Goal: Information Seeking & Learning: Find specific fact

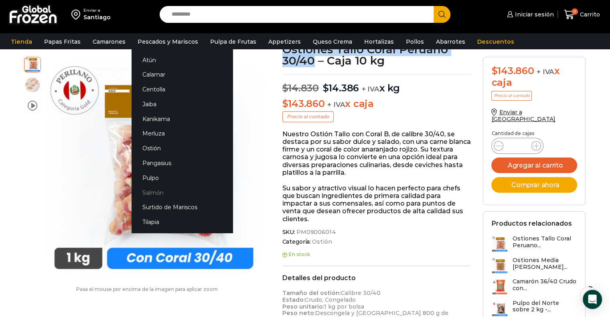
click at [160, 190] on link "Salmón" at bounding box center [181, 192] width 101 height 15
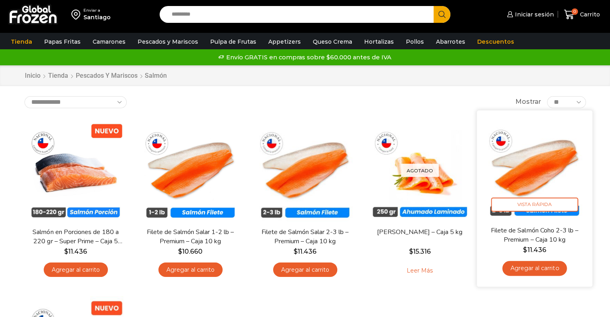
click at [533, 194] on img at bounding box center [534, 167] width 103 height 103
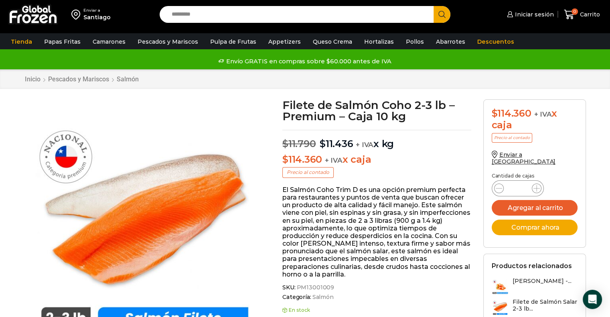
click at [330, 288] on span "SKU: PM13001009" at bounding box center [376, 287] width 189 height 7
copy span "PM13001009"
click at [310, 286] on span "PM13001009" at bounding box center [314, 287] width 39 height 7
drag, startPoint x: 297, startPoint y: 287, endPoint x: 330, endPoint y: 289, distance: 33.4
click at [330, 289] on span "PM13001009" at bounding box center [314, 287] width 39 height 7
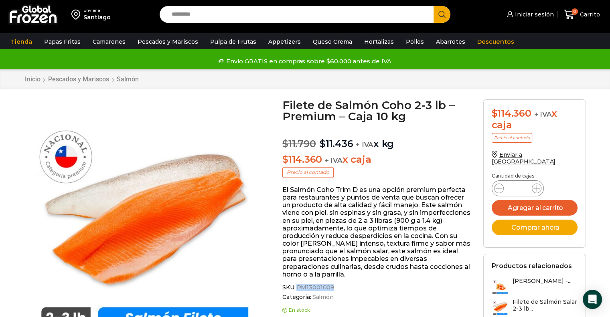
copy span "PM13001009"
click at [230, 142] on img at bounding box center [144, 219] width 240 height 240
